Goal: Task Accomplishment & Management: Manage account settings

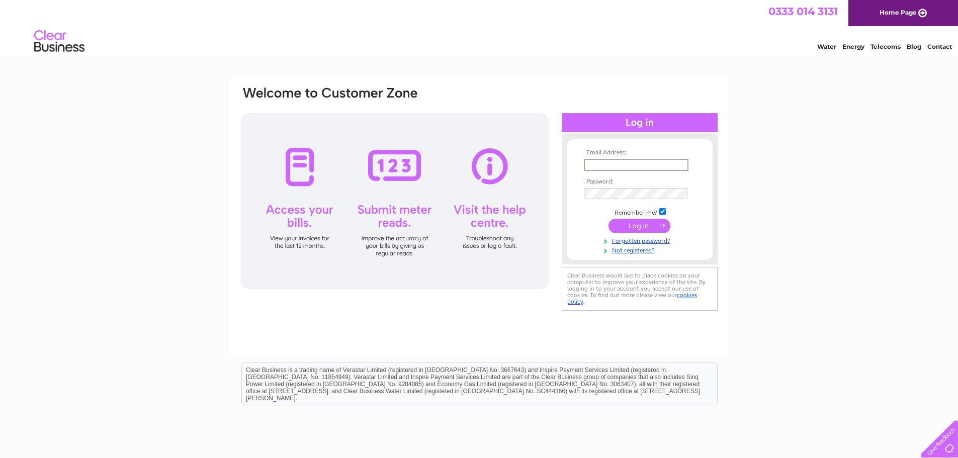
click at [630, 163] on input "text" at bounding box center [636, 165] width 105 height 12
type input "tauntoncarpets@aol.com"
click at [649, 222] on input "submit" at bounding box center [639, 225] width 62 height 14
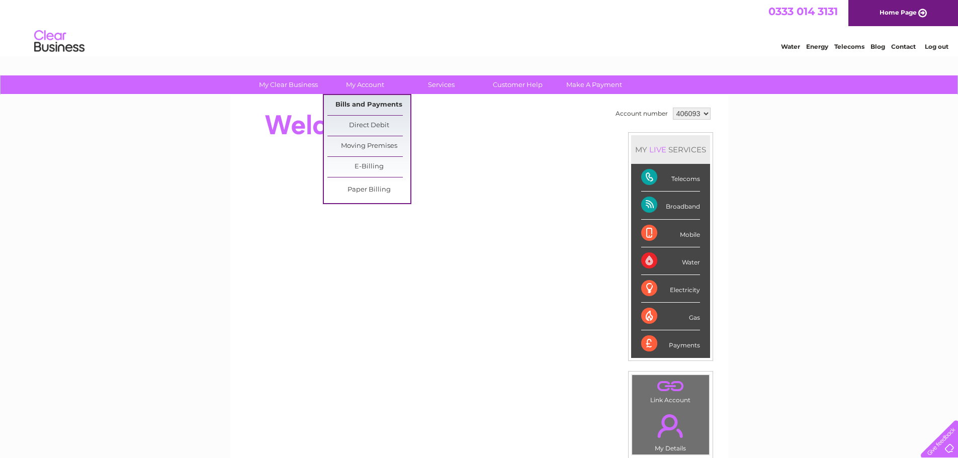
click at [363, 105] on link "Bills and Payments" at bounding box center [368, 105] width 83 height 20
click at [367, 101] on link "Bills and Payments" at bounding box center [368, 105] width 83 height 20
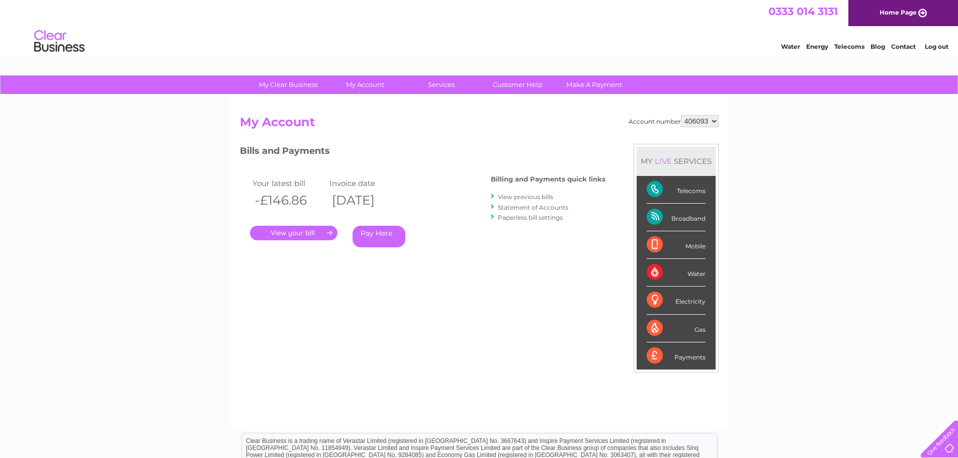
click at [544, 198] on link "View previous bills" at bounding box center [525, 197] width 55 height 8
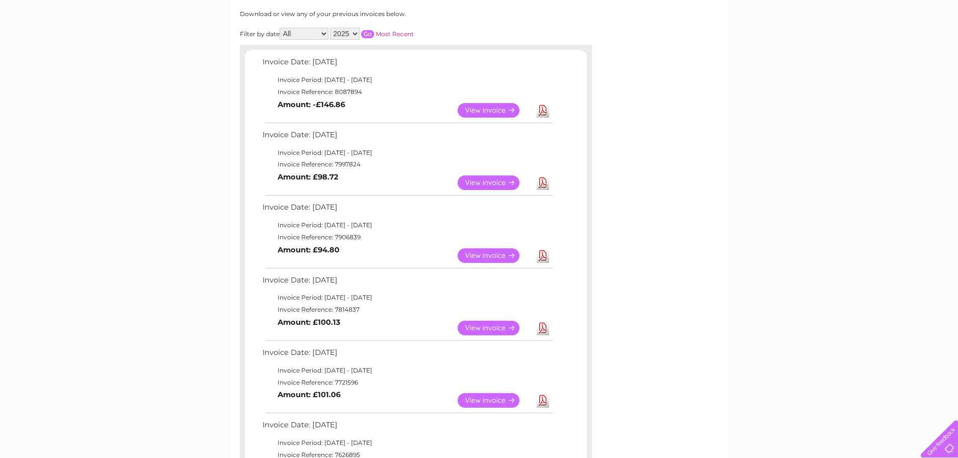
scroll to position [151, 0]
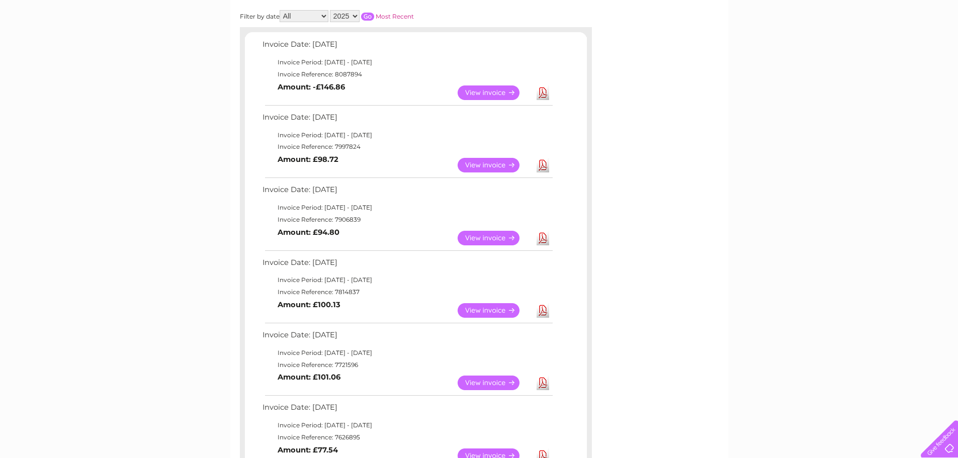
click at [485, 236] on link "View" at bounding box center [494, 238] width 74 height 15
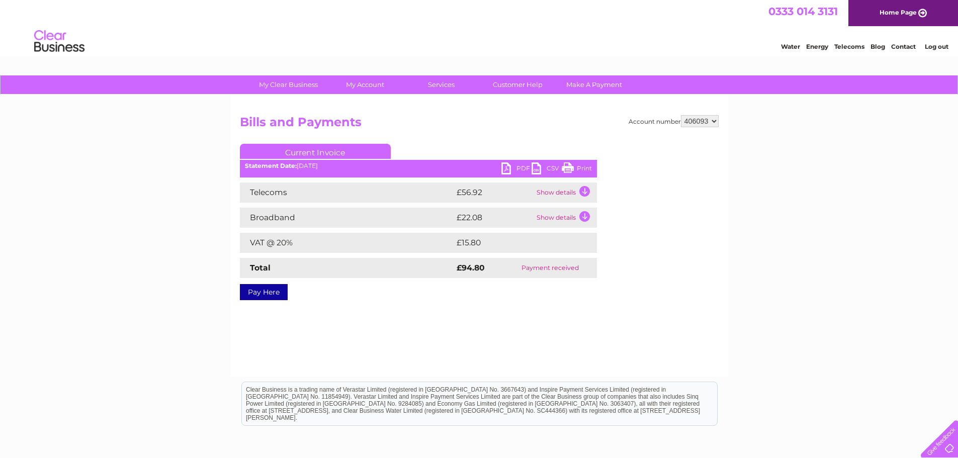
click at [586, 193] on td "Show details" at bounding box center [565, 192] width 63 height 20
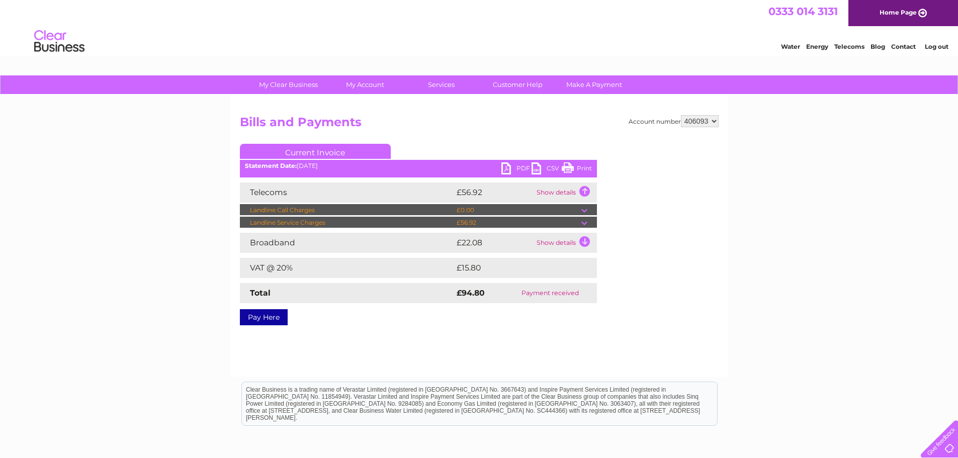
click at [584, 238] on td "Show details" at bounding box center [565, 243] width 63 height 20
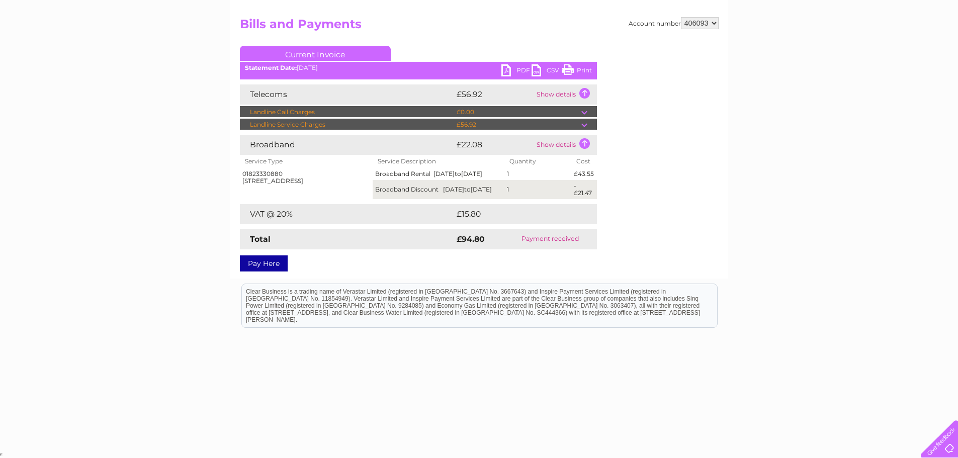
scroll to position [101, 0]
drag, startPoint x: 570, startPoint y: 64, endPoint x: 747, endPoint y: 110, distance: 182.8
click at [570, 64] on link "Print" at bounding box center [577, 71] width 30 height 15
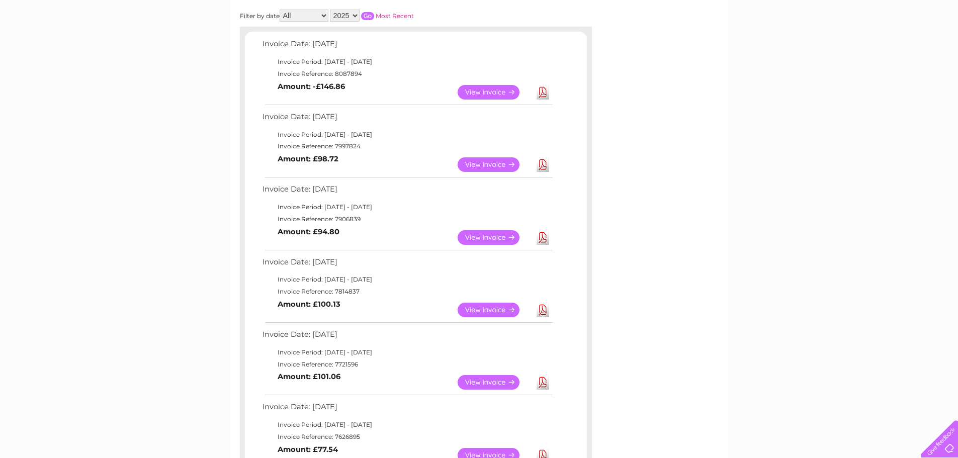
click at [500, 166] on link "View" at bounding box center [494, 164] width 74 height 15
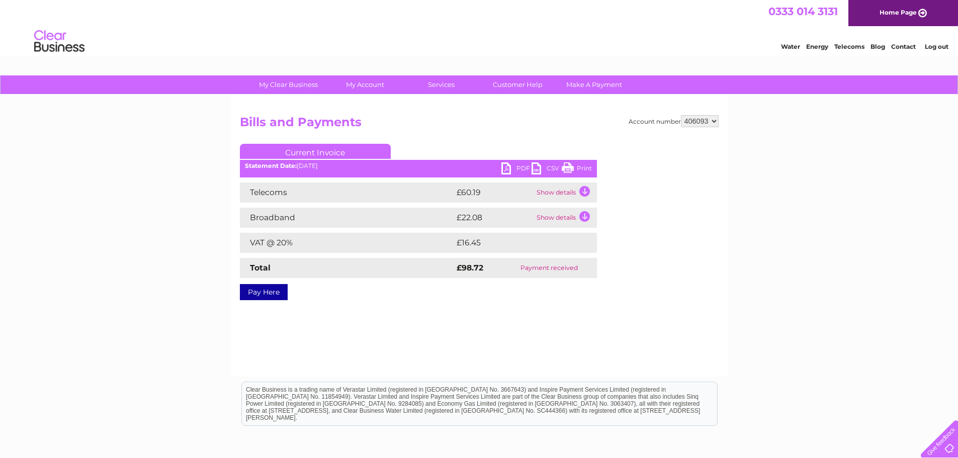
click at [584, 188] on td "Show details" at bounding box center [565, 192] width 63 height 20
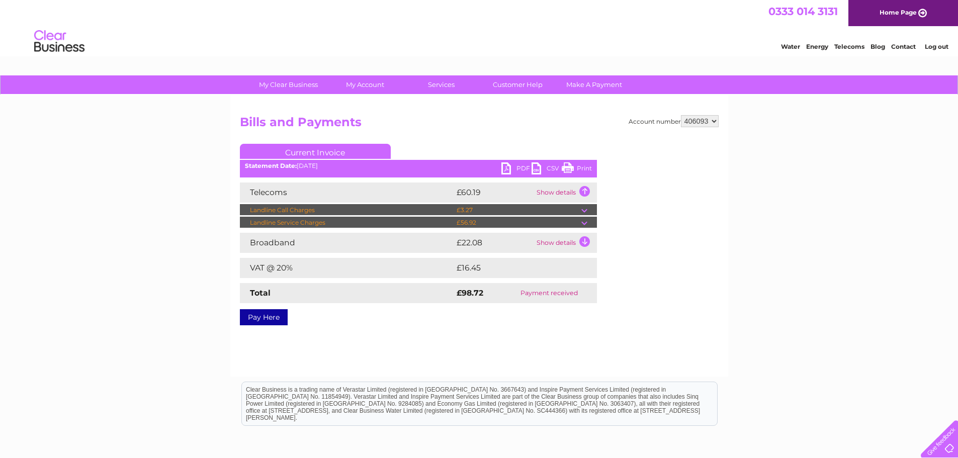
click at [584, 241] on td "Show details" at bounding box center [565, 243] width 63 height 20
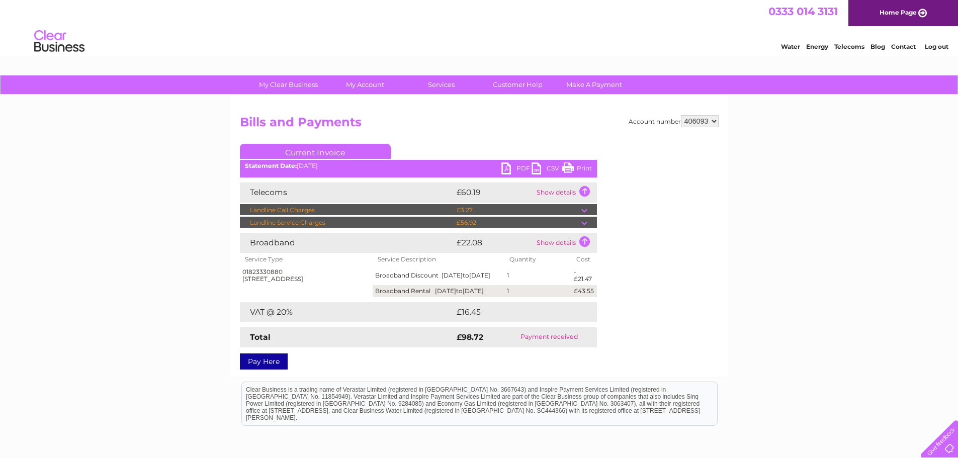
click at [567, 169] on link "Print" at bounding box center [577, 169] width 30 height 15
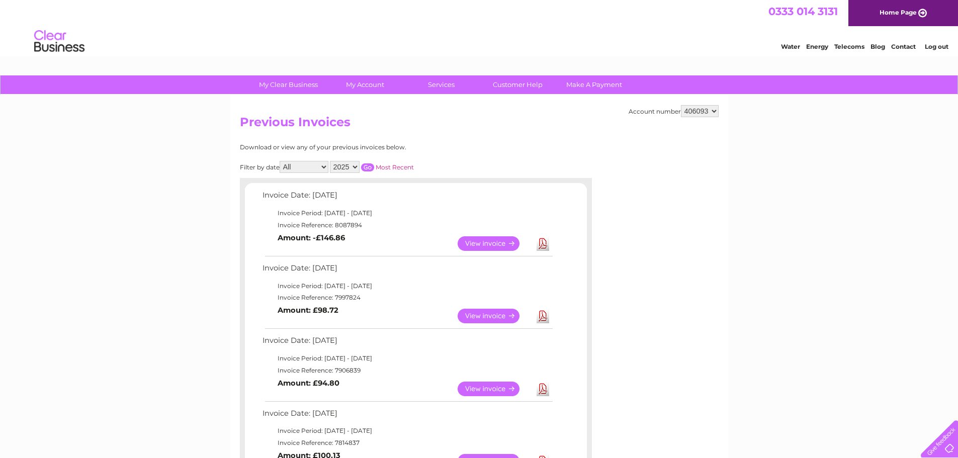
click at [487, 244] on link "View" at bounding box center [494, 243] width 74 height 15
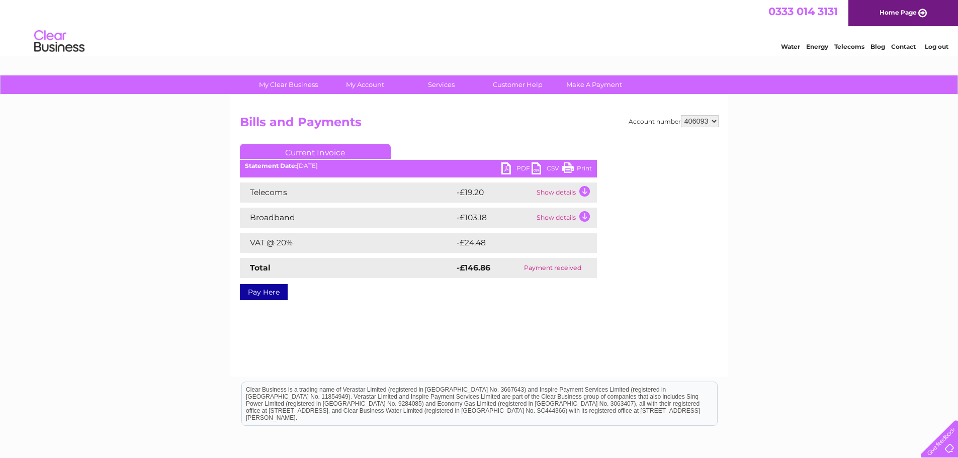
drag, startPoint x: 583, startPoint y: 193, endPoint x: 586, endPoint y: 210, distance: 17.4
click at [583, 194] on td "Show details" at bounding box center [565, 192] width 63 height 20
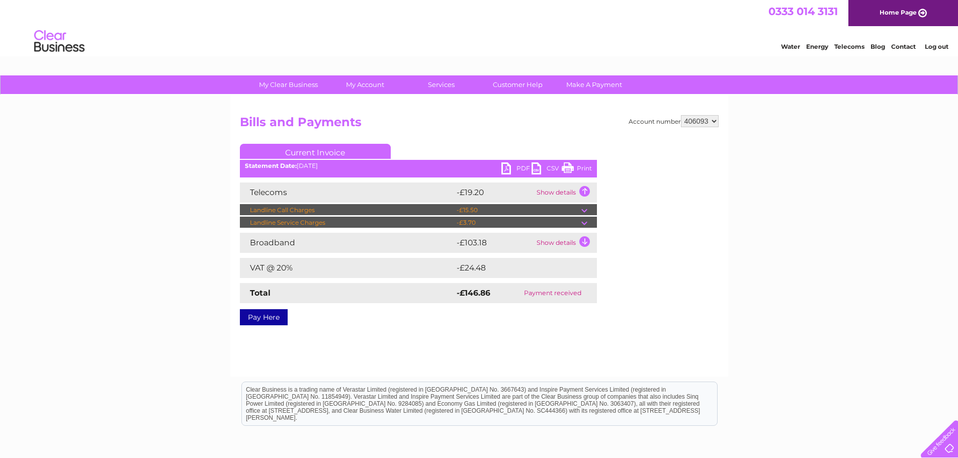
click at [582, 242] on td "Show details" at bounding box center [565, 243] width 63 height 20
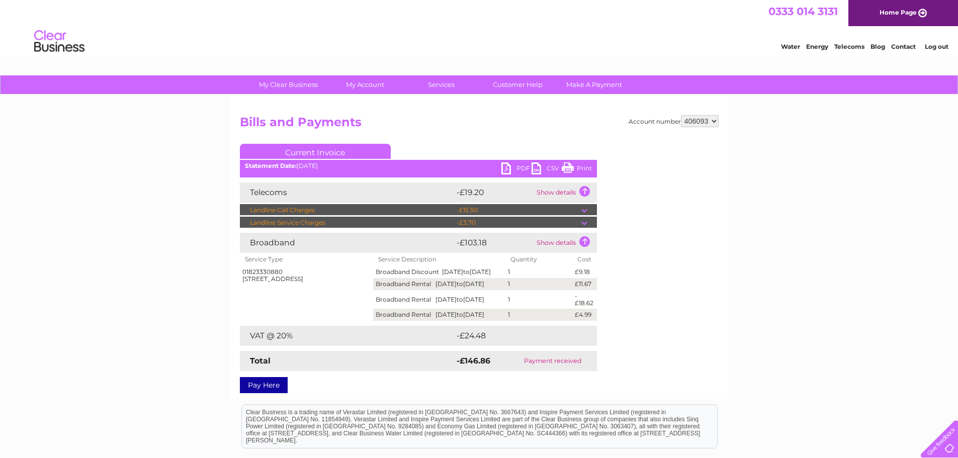
click at [570, 166] on link "Print" at bounding box center [577, 169] width 30 height 15
click at [928, 47] on link "Log out" at bounding box center [936, 47] width 24 height 8
